Goal: Transaction & Acquisition: Purchase product/service

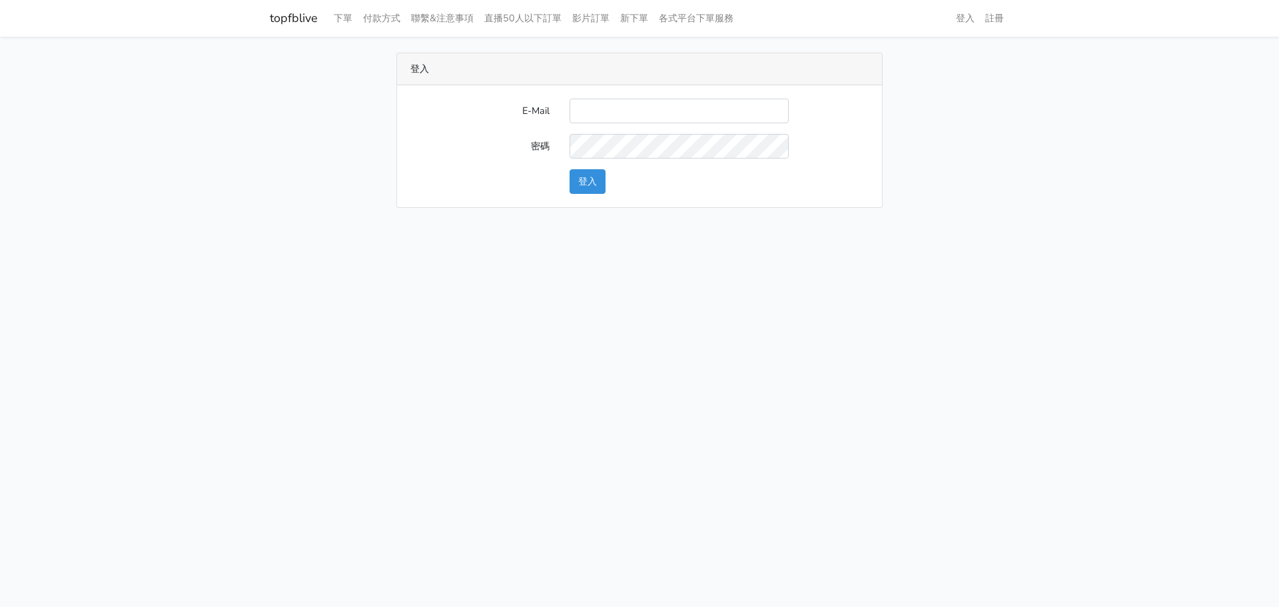
type input "[EMAIL_ADDRESS][DOMAIN_NAME]"
click at [599, 174] on button "登入" at bounding box center [588, 181] width 36 height 25
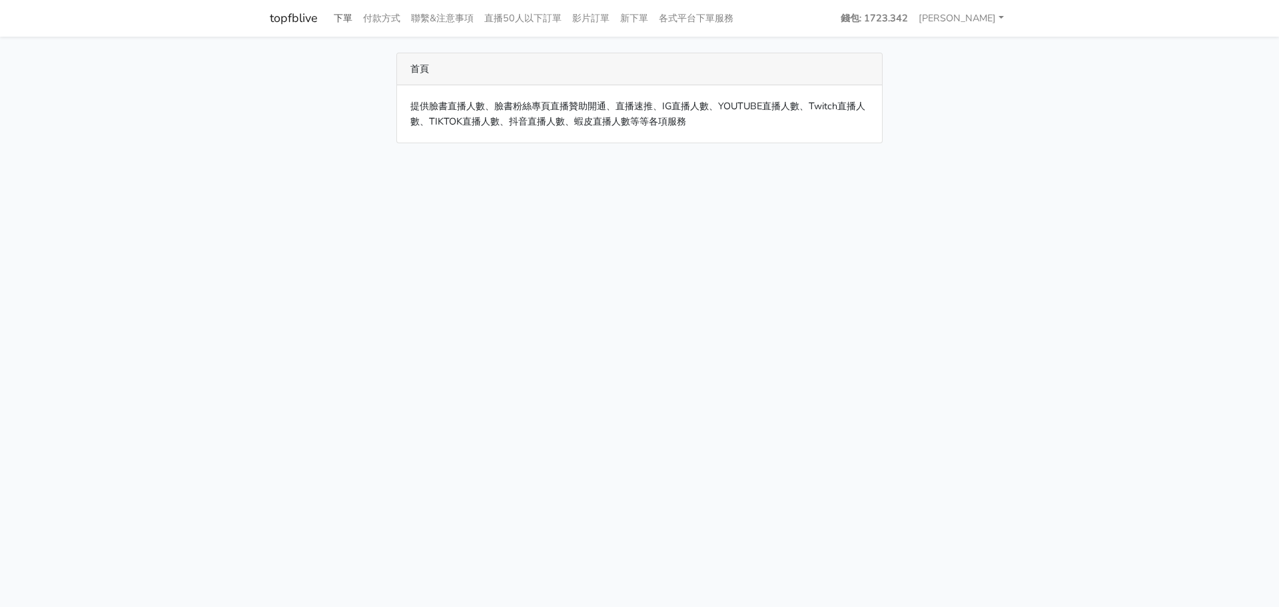
click at [350, 17] on link "下單" at bounding box center [342, 18] width 29 height 26
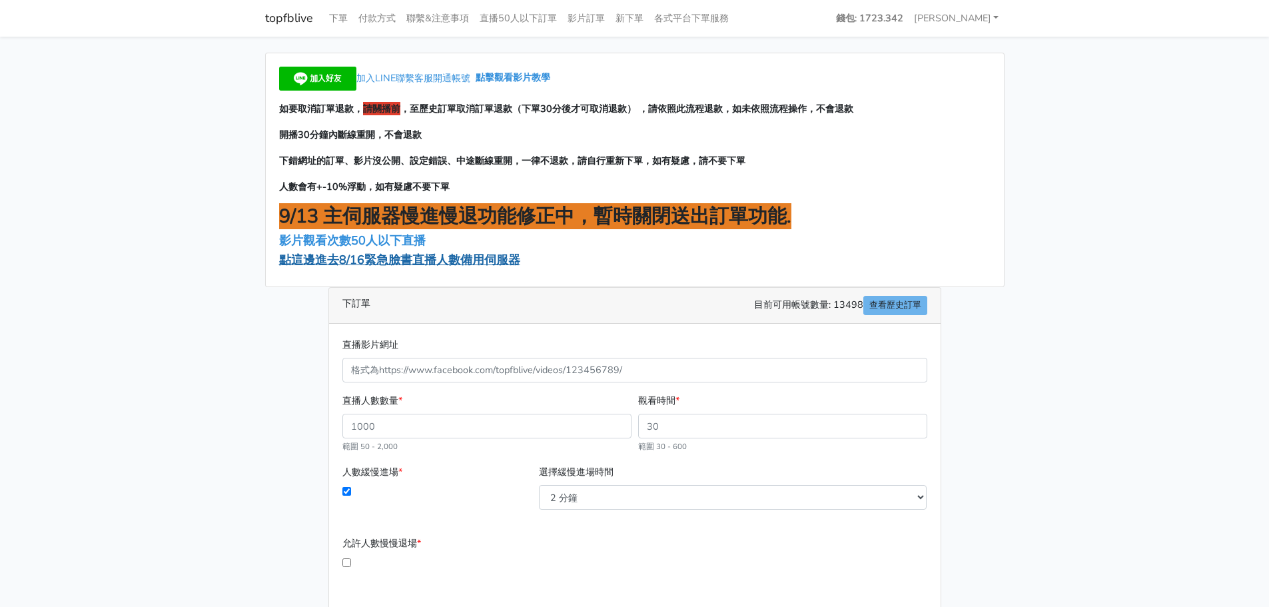
click at [457, 262] on span "點這邊進去8/16緊急臉書直播人數備用伺服器" at bounding box center [399, 260] width 241 height 16
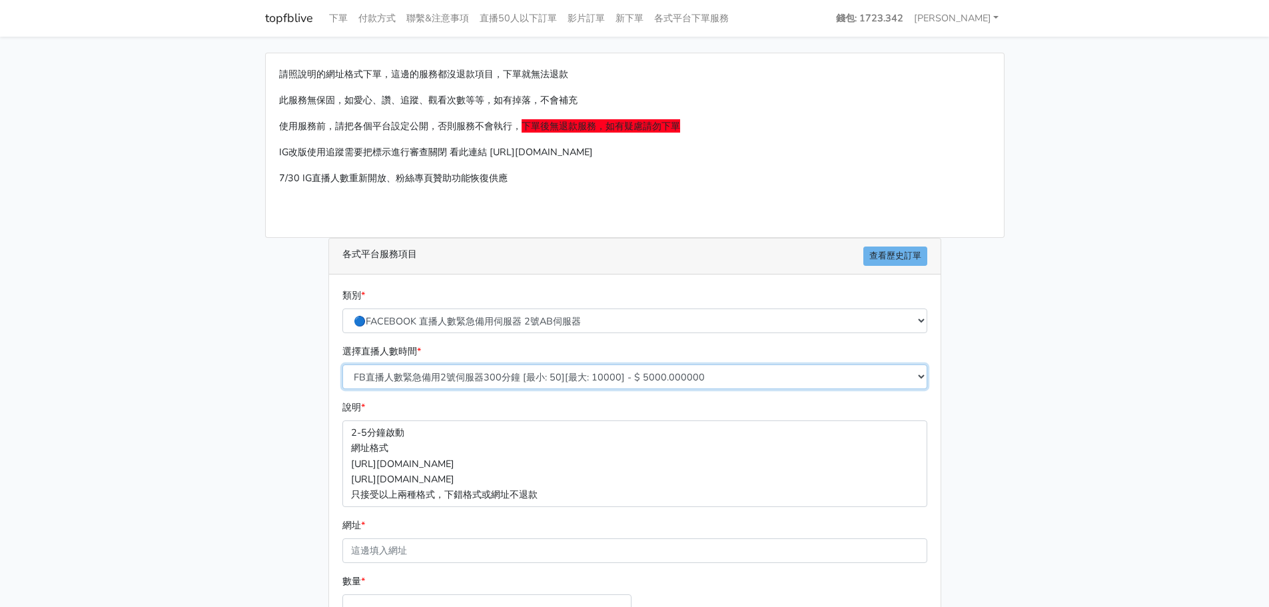
click at [459, 376] on select "FB直播人數緊急備用2號伺服器300分鐘 [最小: 50][最大: 10000] - $ 5000.000000 FB直播人數緊急備用2號伺服器60分鐘 [最…" at bounding box center [634, 376] width 585 height 25
select select "575"
click at [342, 364] on select "FB直播人數緊急備用2號伺服器300分鐘 [最小: 50][最大: 10000] - $ 5000.000000 FB直播人數緊急備用2號伺服器60分鐘 [最…" at bounding box center [634, 376] width 585 height 25
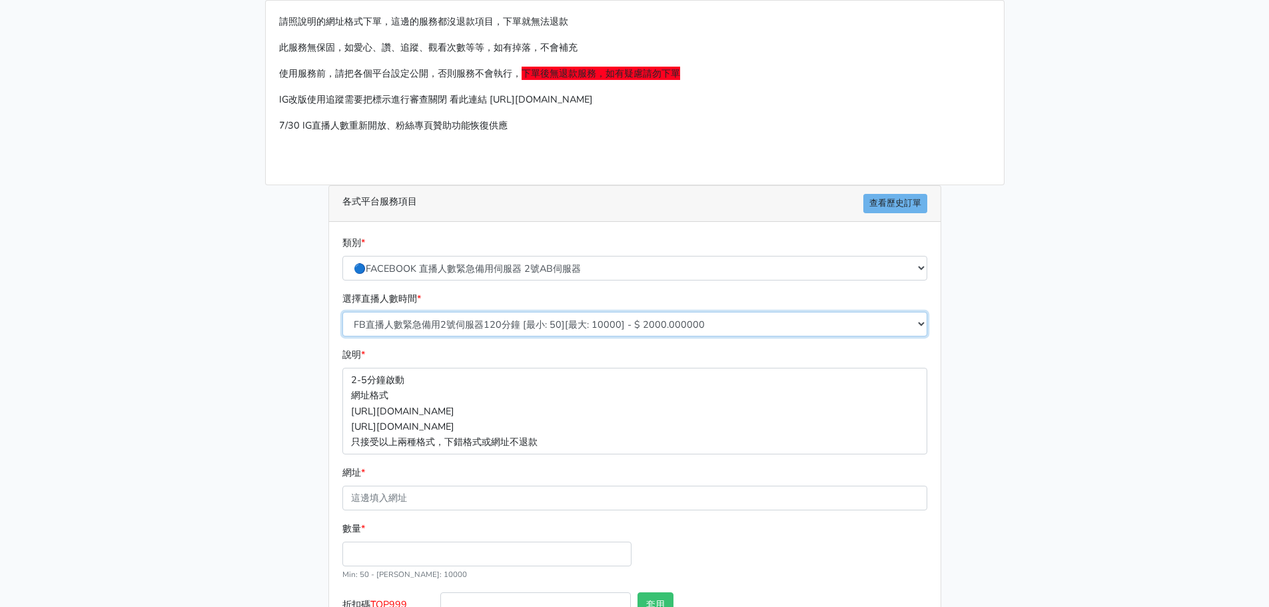
scroll to position [133, 0]
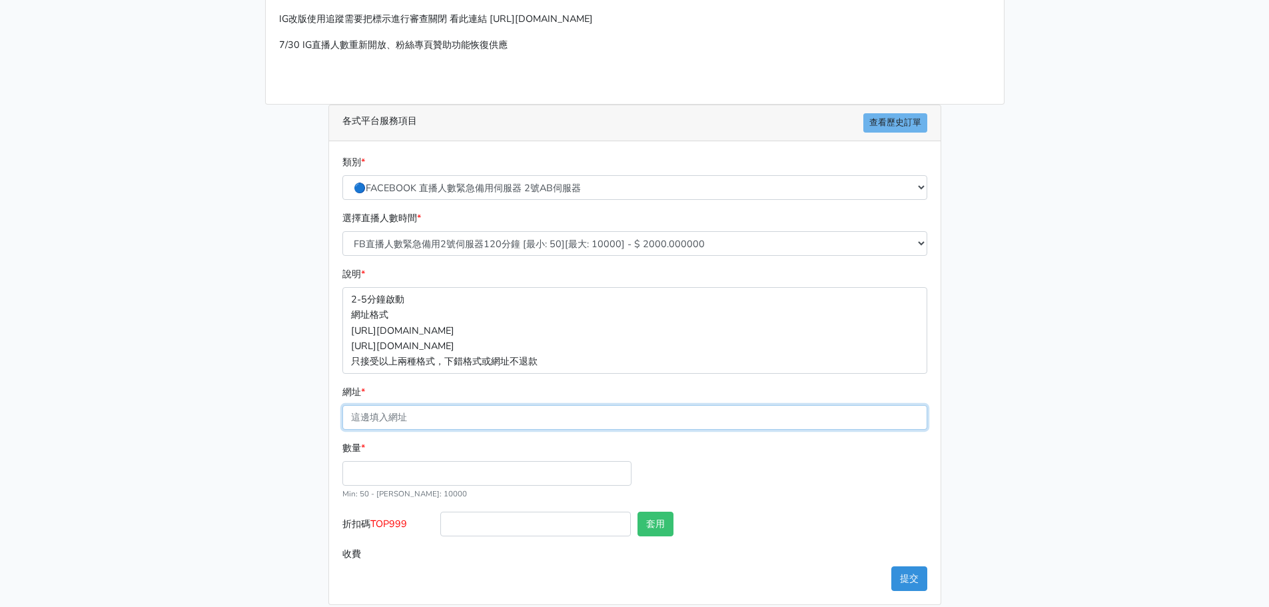
click at [470, 427] on input "網址 *" at bounding box center [634, 417] width 585 height 25
paste input "[URL][DOMAIN_NAME]"
type input "[URL][DOMAIN_NAME]"
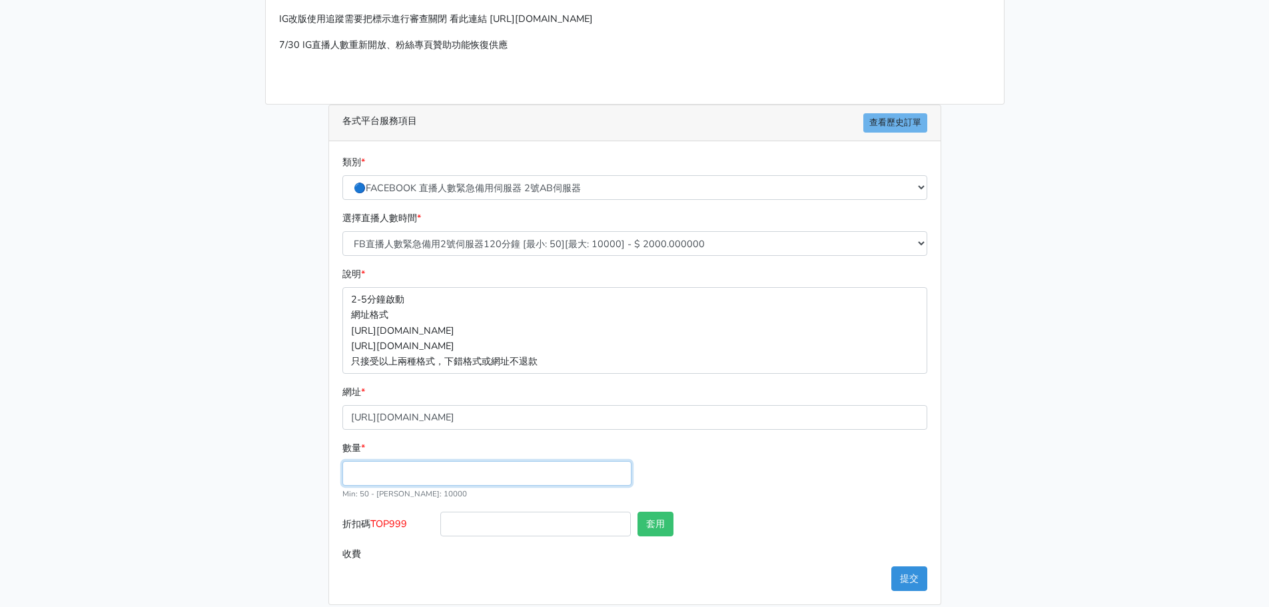
click at [373, 479] on input "數量 *" at bounding box center [486, 473] width 289 height 25
type input "0"
type input "100"
type input "200.000"
click at [394, 522] on span "TOP999" at bounding box center [388, 523] width 37 height 13
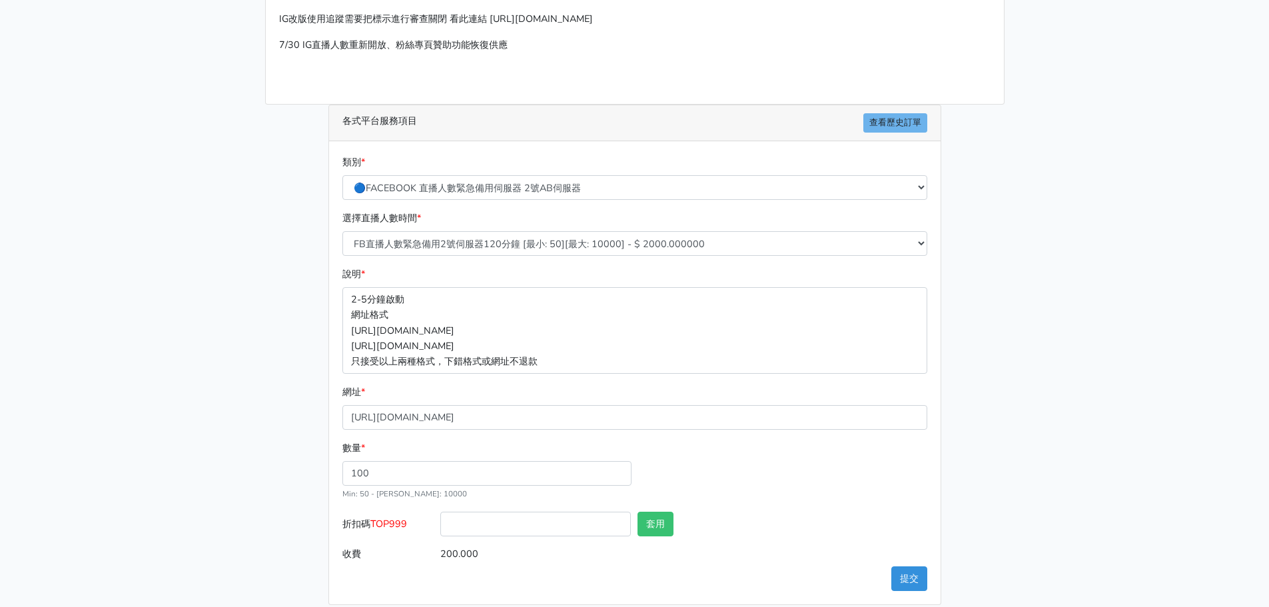
click at [440, 522] on input "折扣碼 TOP999" at bounding box center [535, 524] width 191 height 25
click at [394, 522] on span "TOP999" at bounding box center [388, 523] width 37 height 13
click at [440, 522] on input "折扣碼 TOP999" at bounding box center [535, 524] width 191 height 25
copy span "TOP999"
drag, startPoint x: 484, startPoint y: 524, endPoint x: 517, endPoint y: 535, distance: 34.6
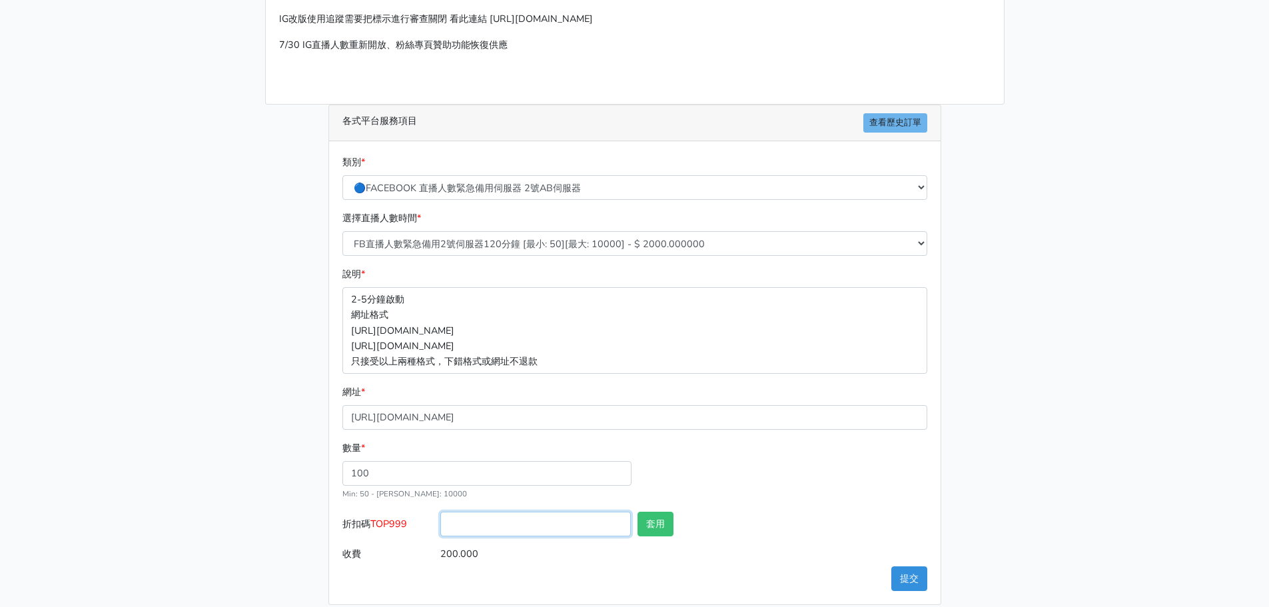
click at [486, 524] on input "折扣碼 TOP999" at bounding box center [535, 524] width 191 height 25
paste input "TOP999"
type input "TOP999"
click at [660, 523] on button "套用" at bounding box center [656, 524] width 36 height 25
type input "套用失敗"
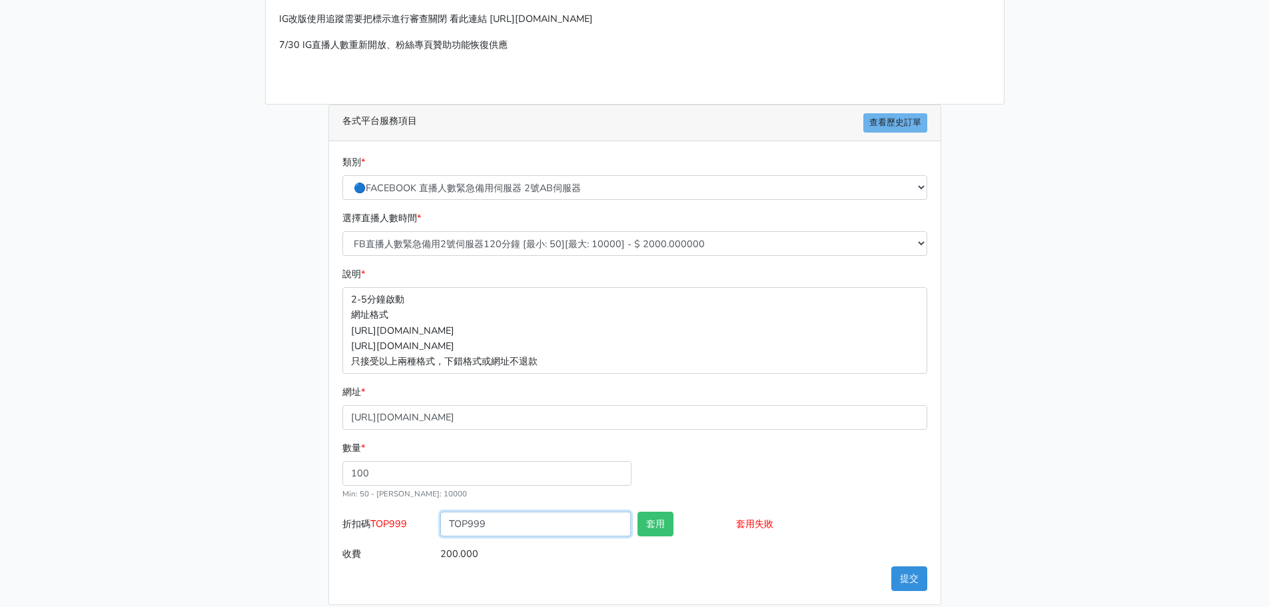
drag, startPoint x: 591, startPoint y: 526, endPoint x: 229, endPoint y: 484, distance: 364.9
click at [229, 484] on main "請照說明的網址格式下單，這邊的服務都沒退款項目，下單就無法退款 此服務無保固，如愛心、讚、追蹤、觀看次數等等，如有掉落，不會補充 使用服務前，請把各個平台設定…" at bounding box center [634, 262] width 1269 height 718
drag, startPoint x: 914, startPoint y: 580, endPoint x: 910, endPoint y: 574, distance: 7.2
click at [911, 576] on button "提交" at bounding box center [910, 578] width 36 height 25
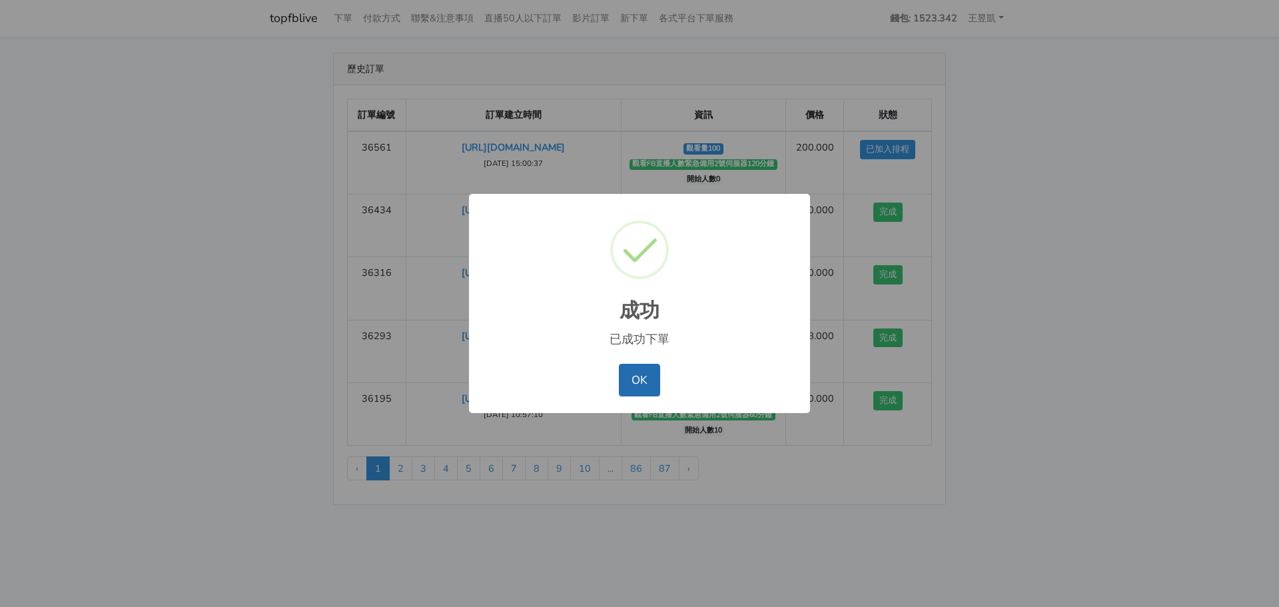
click at [630, 376] on button "OK" at bounding box center [639, 380] width 41 height 32
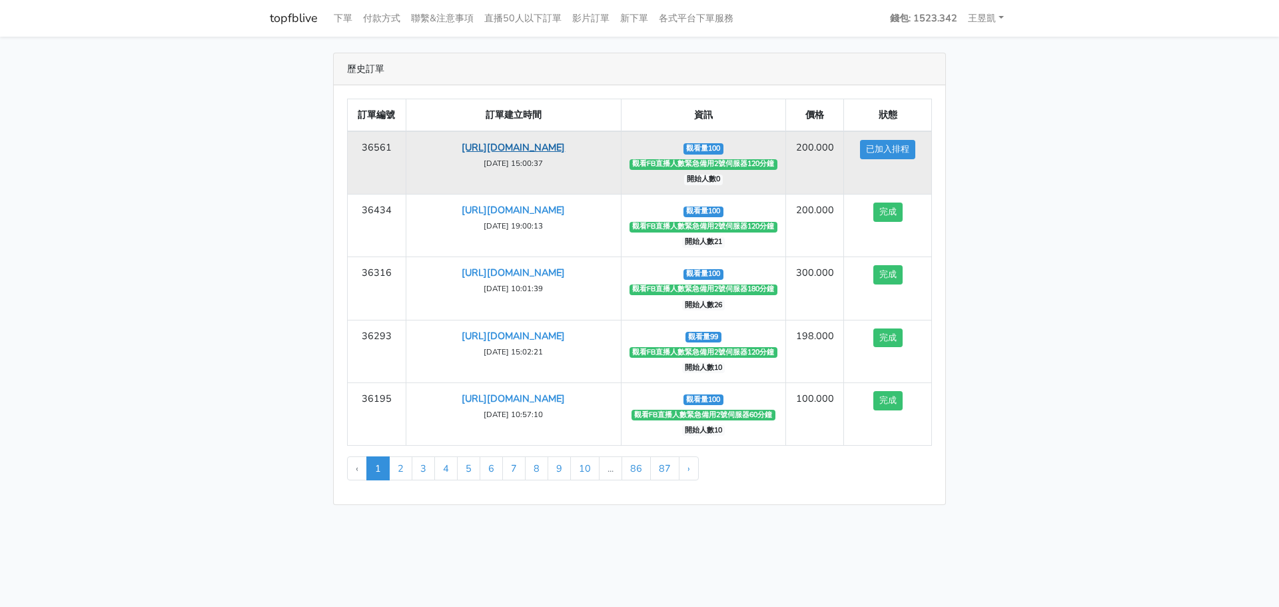
click at [552, 147] on link "[URL][DOMAIN_NAME]" at bounding box center [513, 147] width 103 height 13
